Goal: Task Accomplishment & Management: Use online tool/utility

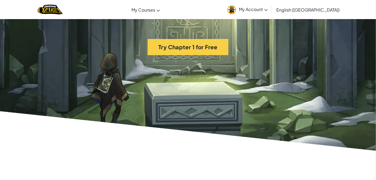
scroll to position [1172, 0]
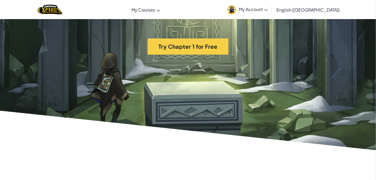
click at [73, 112] on section "Try Chapter 1 for Free" at bounding box center [188, 47] width 376 height 212
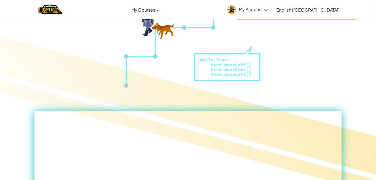
scroll to position [0, 0]
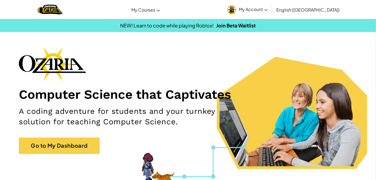
drag, startPoint x: 76, startPoint y: 23, endPoint x: 230, endPoint y: 55, distance: 157.3
click at [230, 55] on div "Computer Science that Captivates A coding adventure for students and your turnk…" at bounding box center [188, 103] width 338 height 113
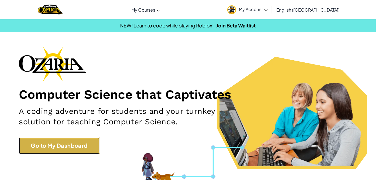
click at [62, 145] on link "Go to My Dashboard" at bounding box center [59, 146] width 81 height 16
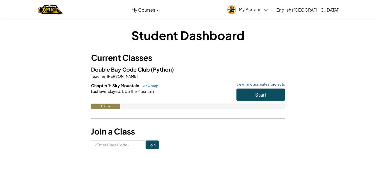
click at [251, 83] on link "view my classmates' projects" at bounding box center [259, 84] width 51 height 3
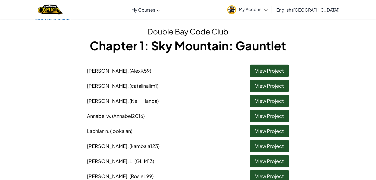
scroll to position [13, 0]
click at [262, 66] on link "View Project" at bounding box center [269, 71] width 39 height 12
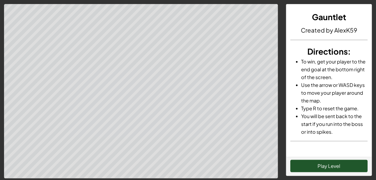
scroll to position [58, 0]
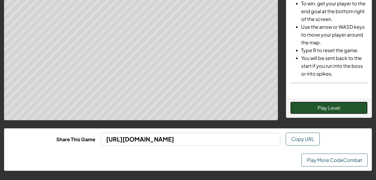
click at [313, 105] on button "Play Level" at bounding box center [328, 108] width 77 height 12
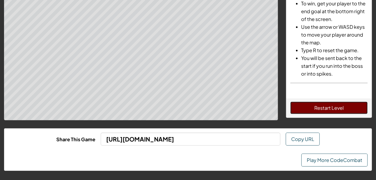
click at [300, 105] on button "Restart Level" at bounding box center [328, 108] width 77 height 12
